Goal: Transaction & Acquisition: Purchase product/service

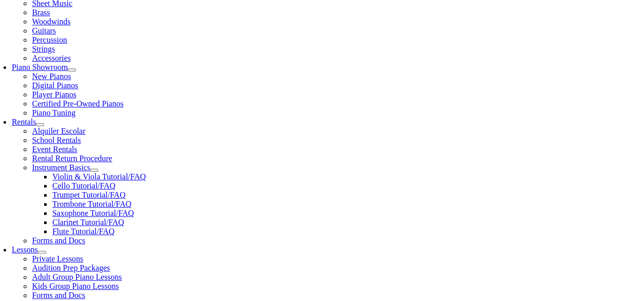
scroll to position [253, 0]
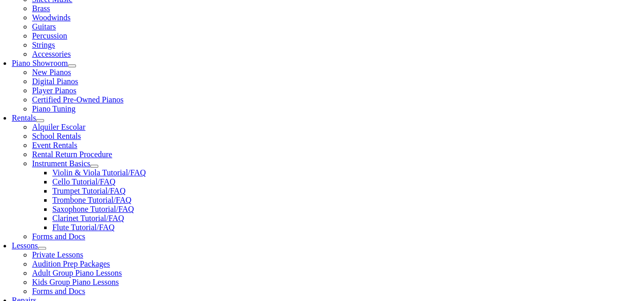
type input "re"
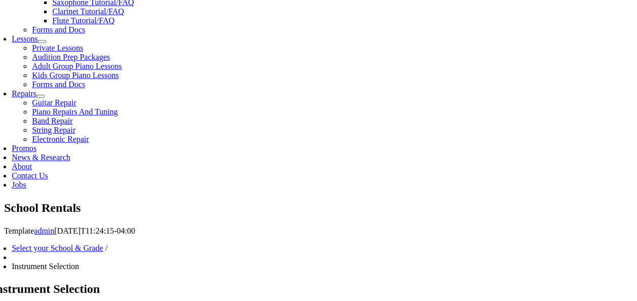
scroll to position [461, 0]
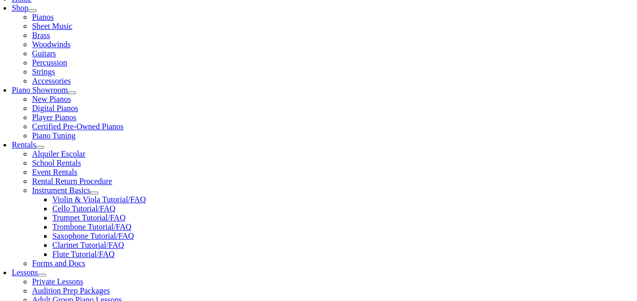
scroll to position [227, 0]
checkbox input"] "true"
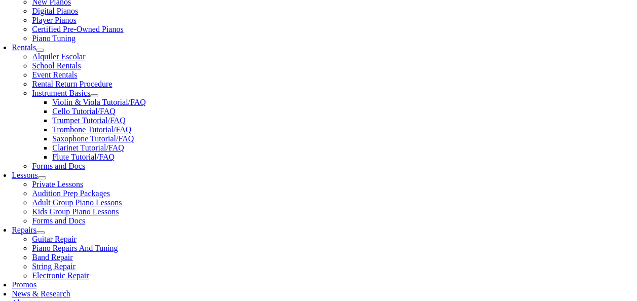
scroll to position [324, 0]
checkbox input"] "true"
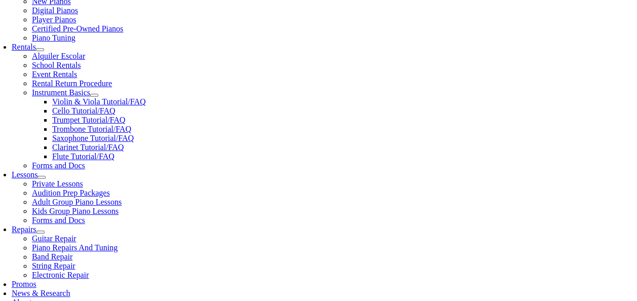
checkbox input"] "true"
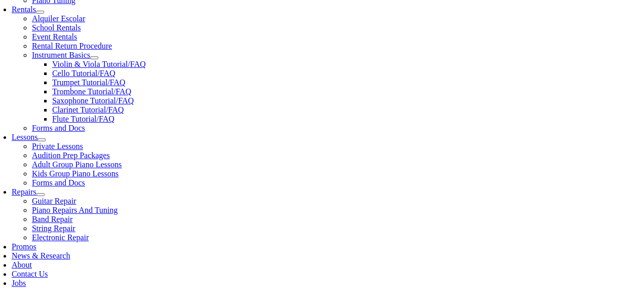
scroll to position [363, 0]
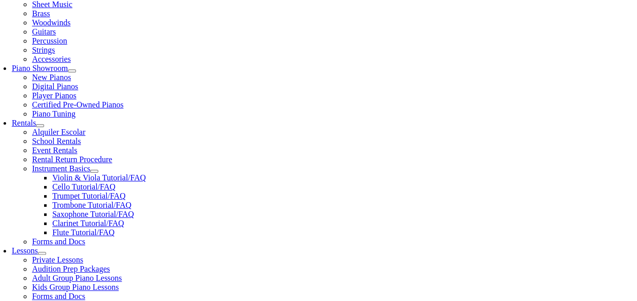
scroll to position [249, 0]
type input "1"
type input "Alexander"
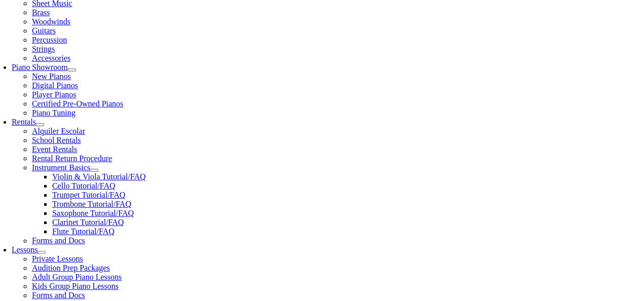
type input "Keehn"
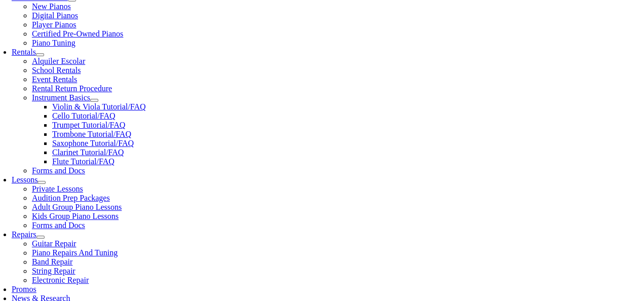
scroll to position [321, 0]
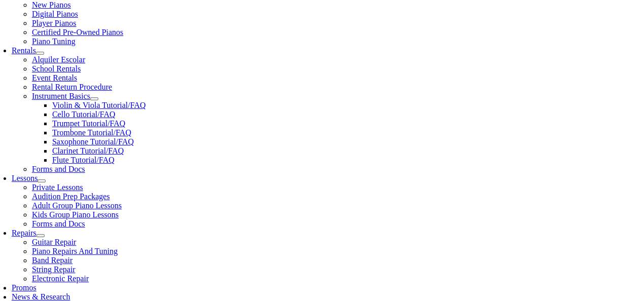
drag, startPoint x: 83, startPoint y: 240, endPoint x: 0, endPoint y: 228, distance: 83.5
type input "09/22/2015"
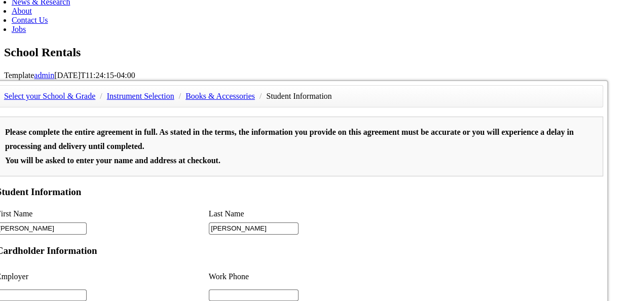
scroll to position [622, 0]
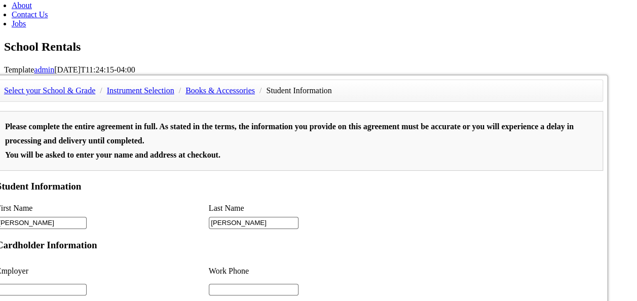
type input "2"
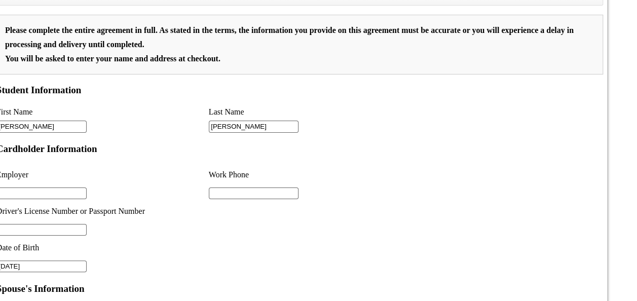
scroll to position [719, 0]
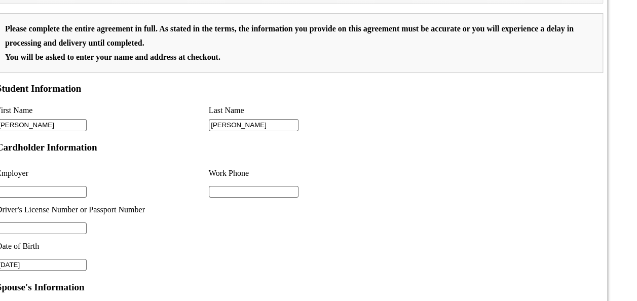
drag, startPoint x: 138, startPoint y: 191, endPoint x: 391, endPoint y: 97, distance: 269.6
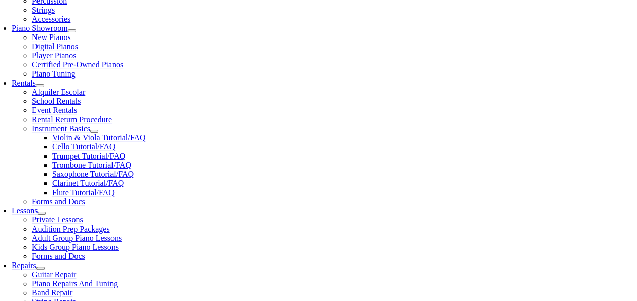
scroll to position [293, 0]
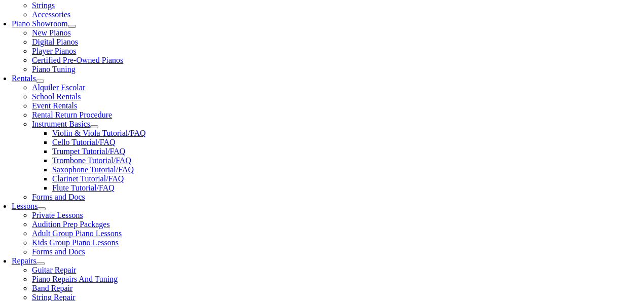
type input "R"
type input "n/a"
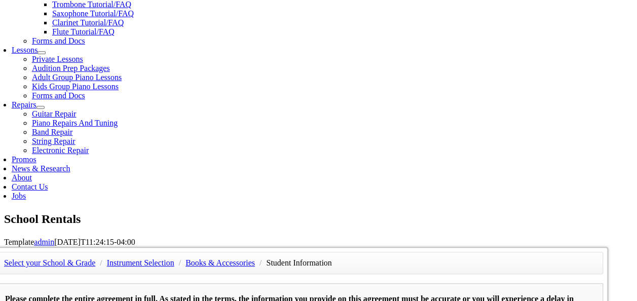
scroll to position [455, 0]
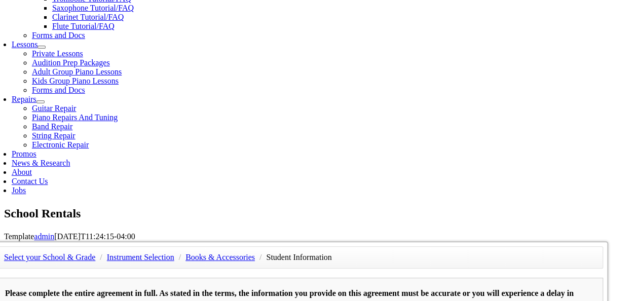
type input "n/a"
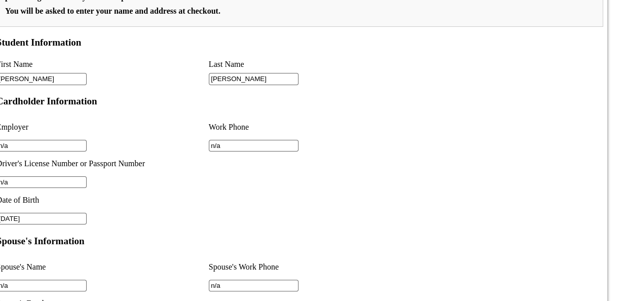
scroll to position [770, 0]
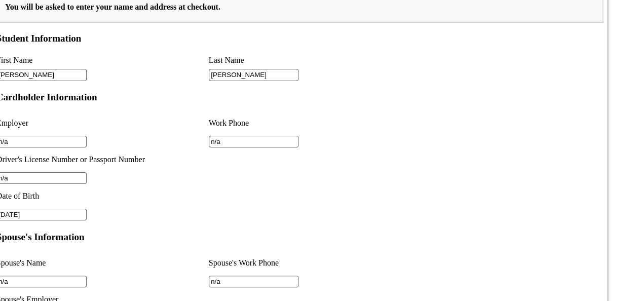
type input "n/a"
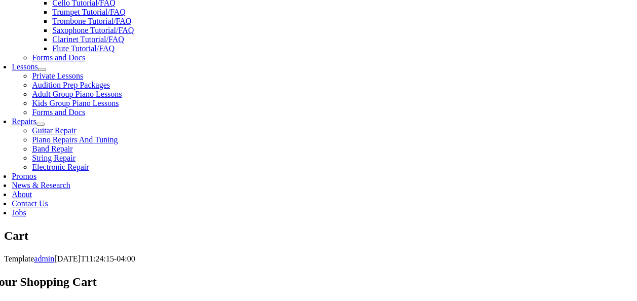
scroll to position [437, 0]
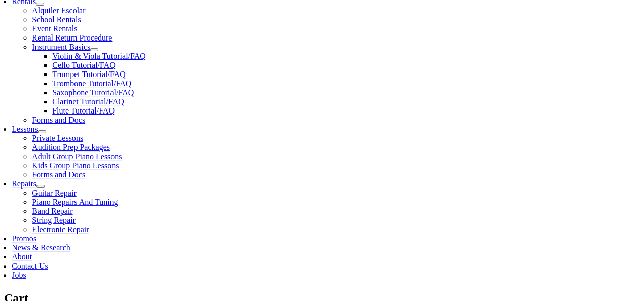
scroll to position [371, 0]
select select "PA"
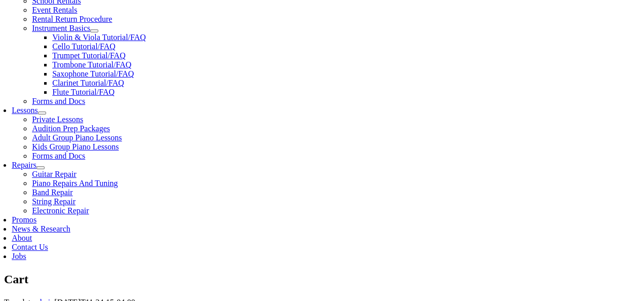
scroll to position [391, 0]
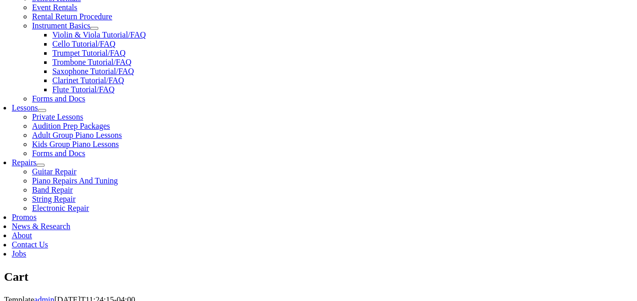
select select "PA"
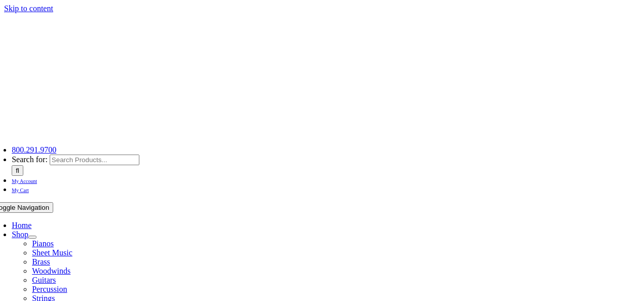
select select "PA"
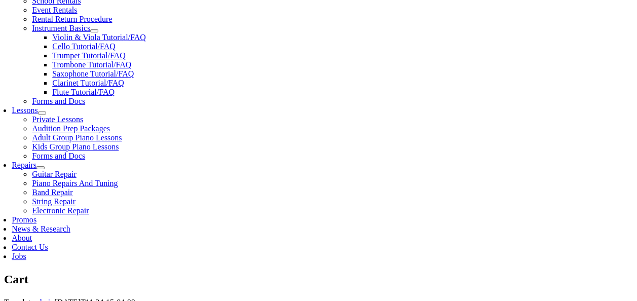
scroll to position [389, 0]
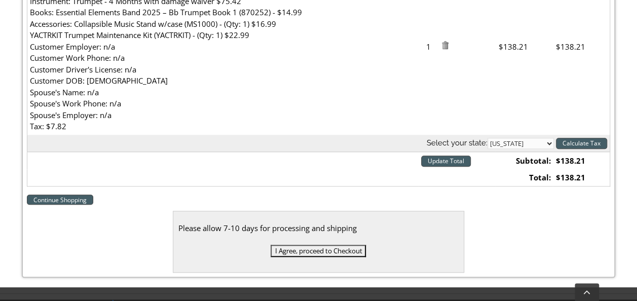
click at [450, 162] on input "Update Total" at bounding box center [446, 161] width 50 height 11
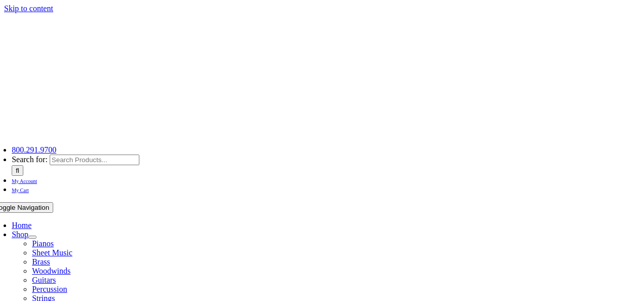
select select "PA"
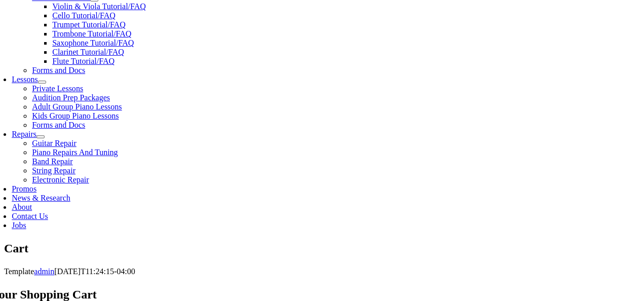
scroll to position [419, 0]
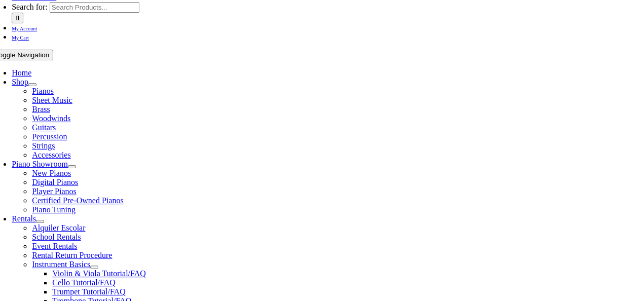
scroll to position [156, 0]
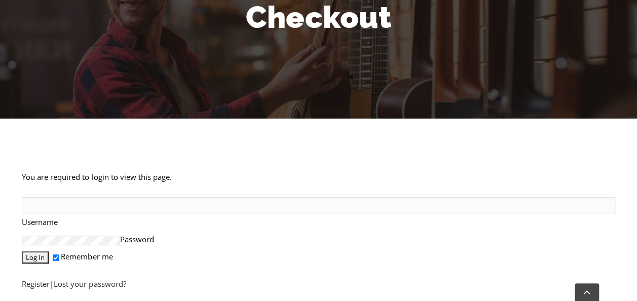
click at [103, 197] on input "Username" at bounding box center [318, 205] width 593 height 16
click at [43, 286] on link "Register" at bounding box center [36, 284] width 28 height 10
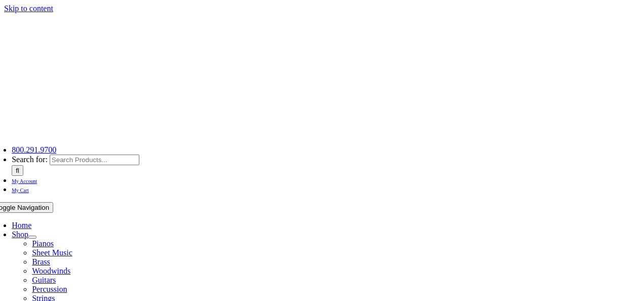
select select "PA"
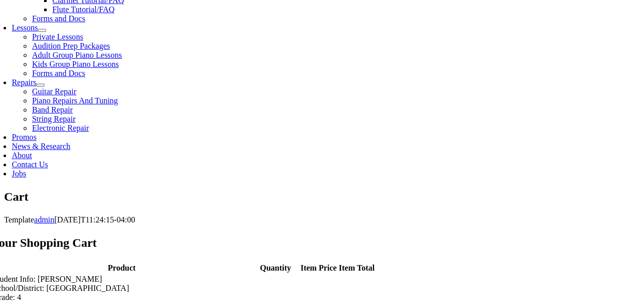
scroll to position [480, 0]
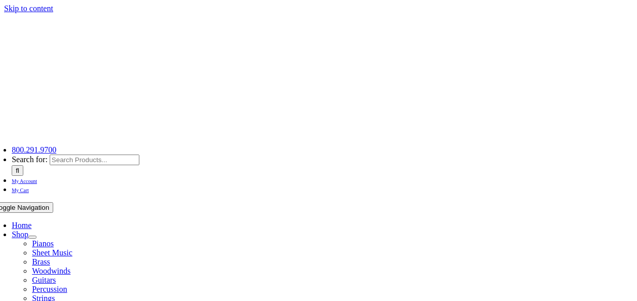
select select
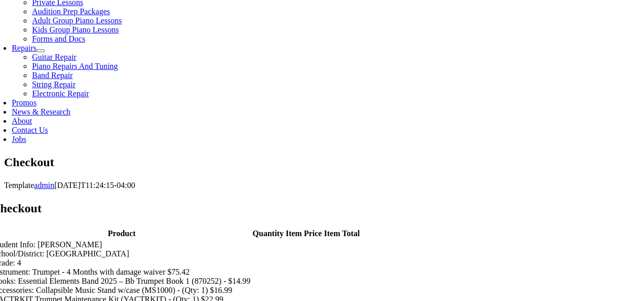
scroll to position [506, 0]
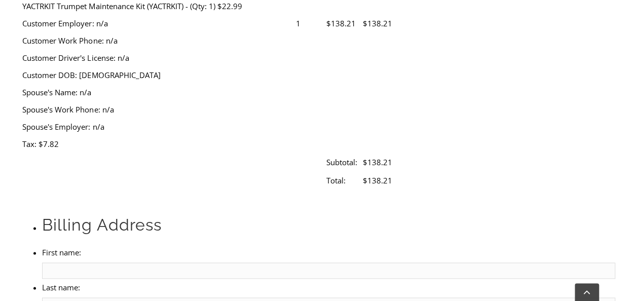
click at [152, 263] on input "First name:" at bounding box center [328, 271] width 573 height 16
type input "[PERSON_NAME]"
type input "[STREET_ADDRESS]"
type input "POTTSTOWN"
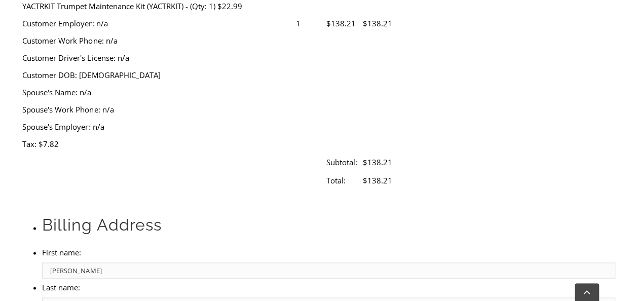
select select "PA"
type input "19465"
type input "2676250096"
type input "[EMAIL_ADDRESS][DOMAIN_NAME]"
click at [252, 214] on li "Billing Address" at bounding box center [328, 224] width 573 height 21
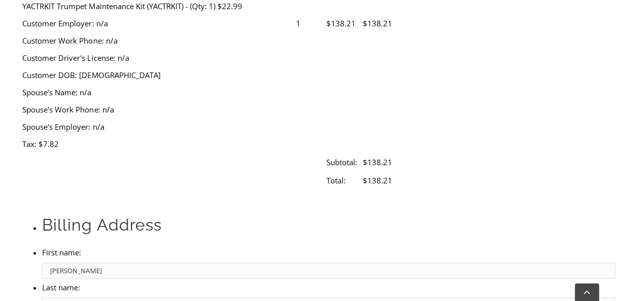
select select "visa"
type input "[CREDIT_CARD_NUMBER]"
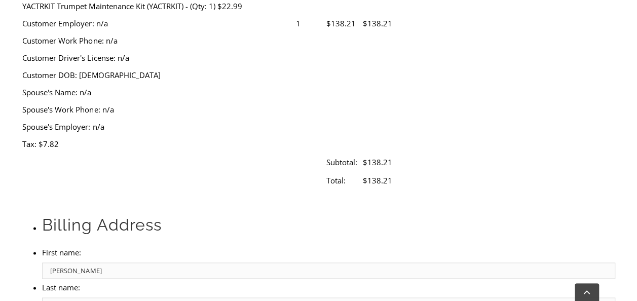
select select "02"
select select "2026"
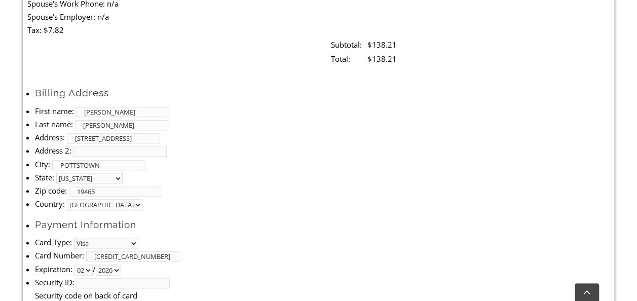
click at [170, 278] on input "Security ID:" at bounding box center [123, 283] width 93 height 10
type input "244"
click at [555, 263] on li "Expiration: 01 02 03 04 05 06 07 08 09 10 11 12 / 2025 2026 2027 2028 2029 2030…" at bounding box center [322, 269] width 575 height 13
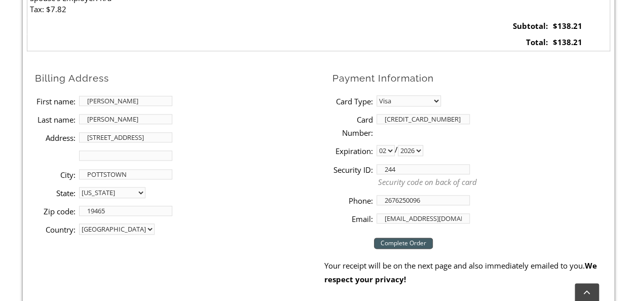
click at [424, 241] on input "Complete Order" at bounding box center [403, 243] width 59 height 11
